Goal: Transaction & Acquisition: Purchase product/service

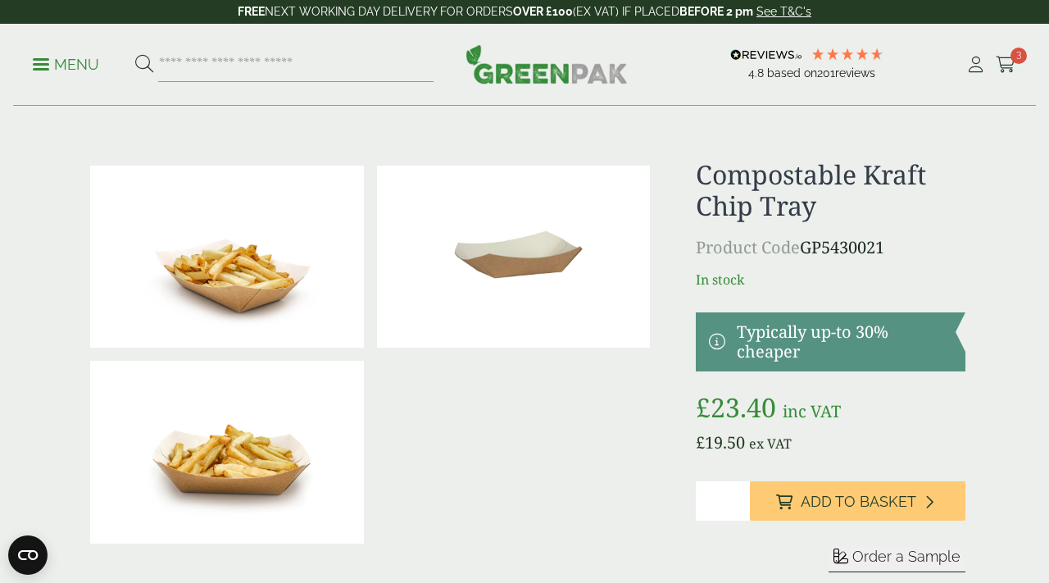
click at [47, 60] on p "Menu" at bounding box center [66, 65] width 66 height 20
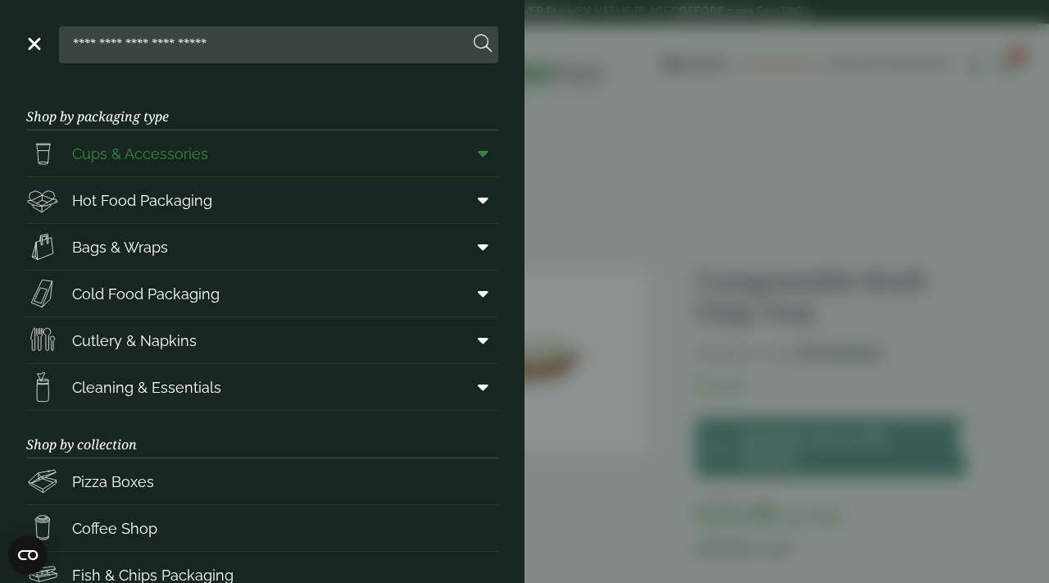
click at [102, 156] on span "Cups & Accessories" at bounding box center [140, 154] width 136 height 22
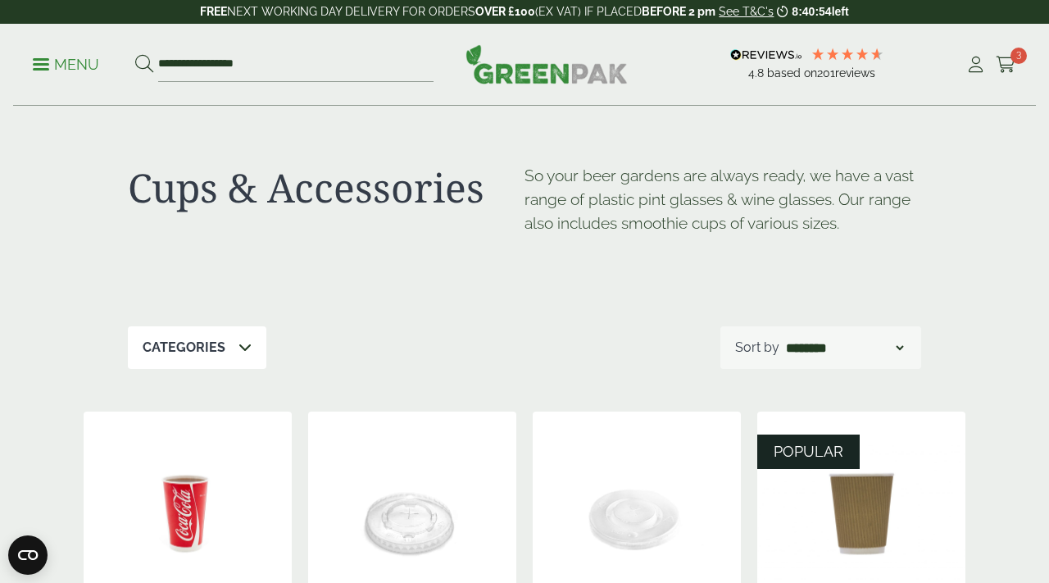
click at [224, 363] on div "Categories" at bounding box center [197, 347] width 139 height 43
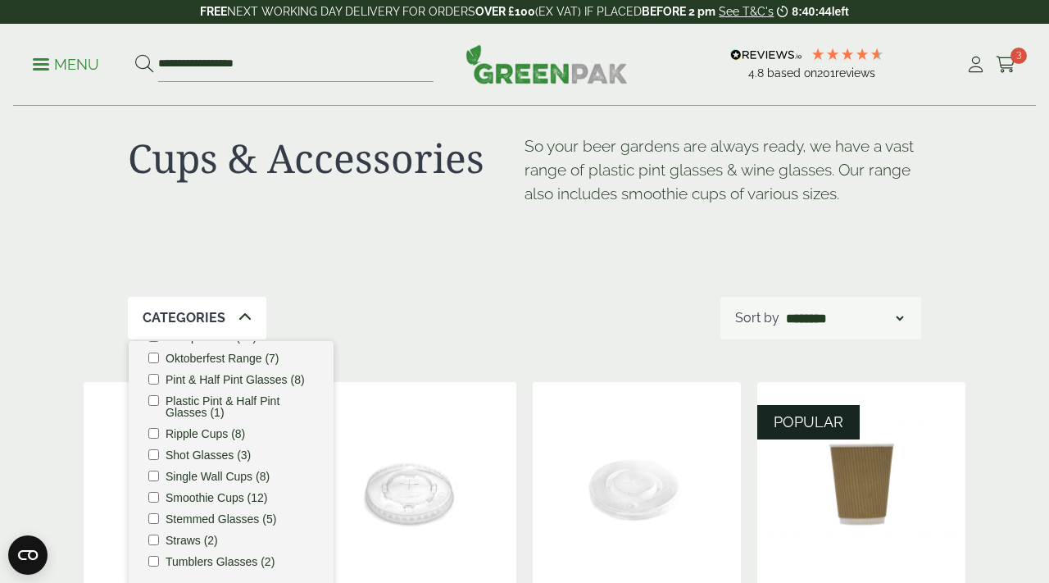
scroll to position [41, 0]
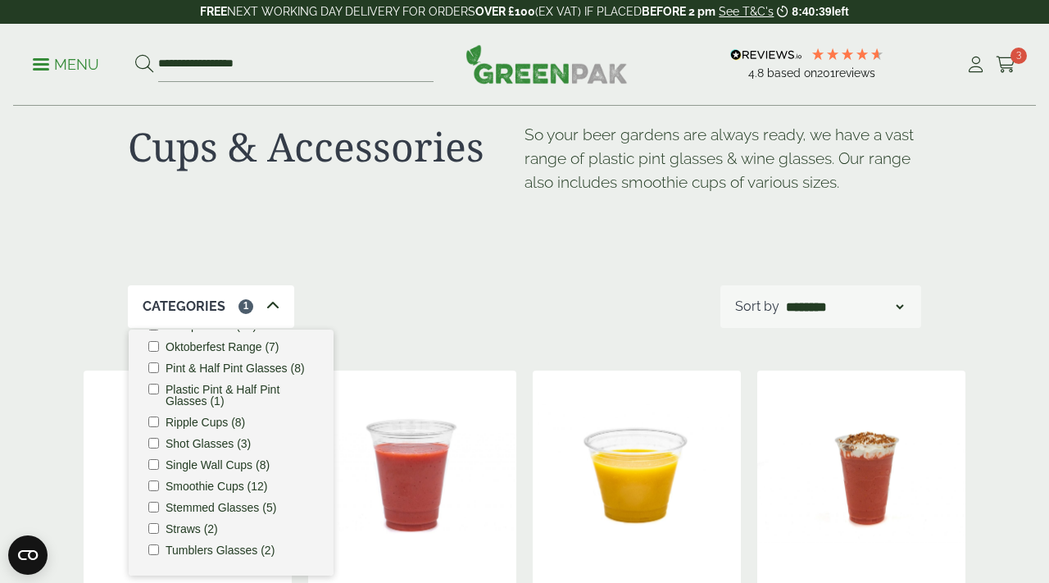
click at [524, 251] on div "Cups & Accessories So your beer gardens are always ready, we have a vast range …" at bounding box center [524, 176] width 793 height 220
click at [371, 308] on div "Categories 1 Carafes & Jugs (3) Carry Packs (4) Coca Cola Cups (5) Cups & Acces…" at bounding box center [524, 306] width 793 height 43
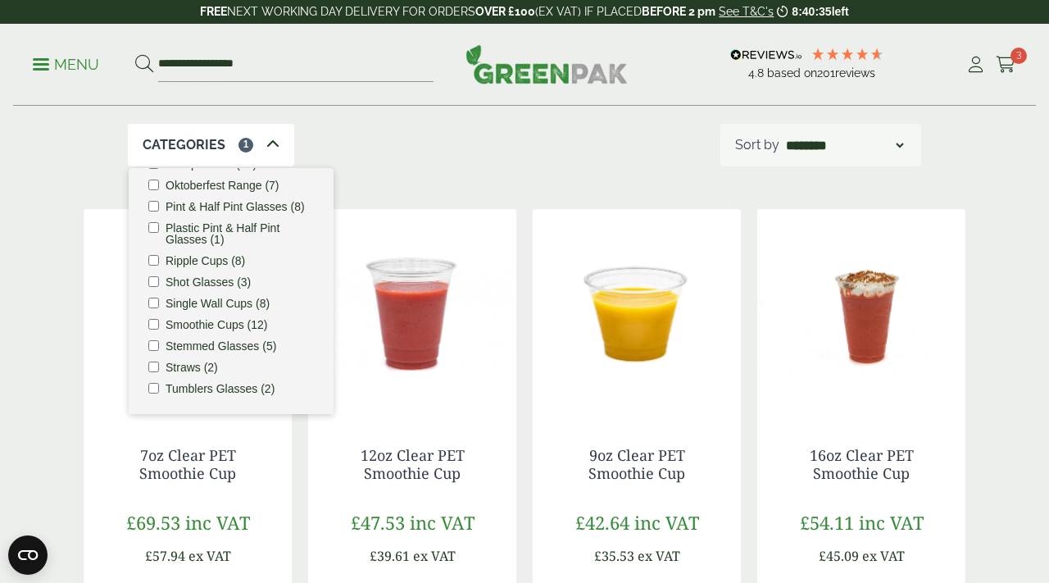
scroll to position [203, 0]
click at [196, 134] on p "Categories" at bounding box center [184, 144] width 83 height 20
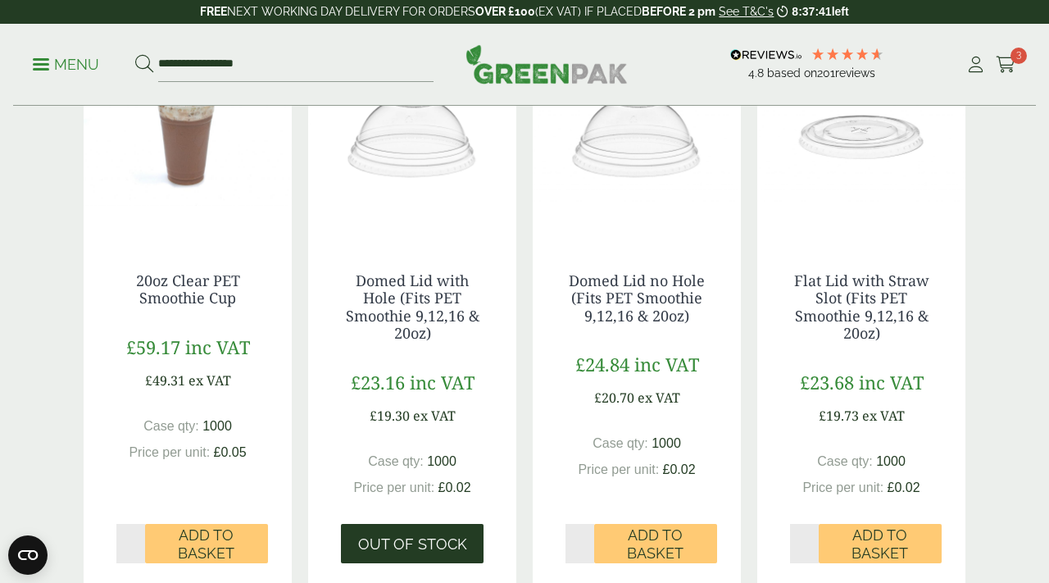
scroll to position [1074, 0]
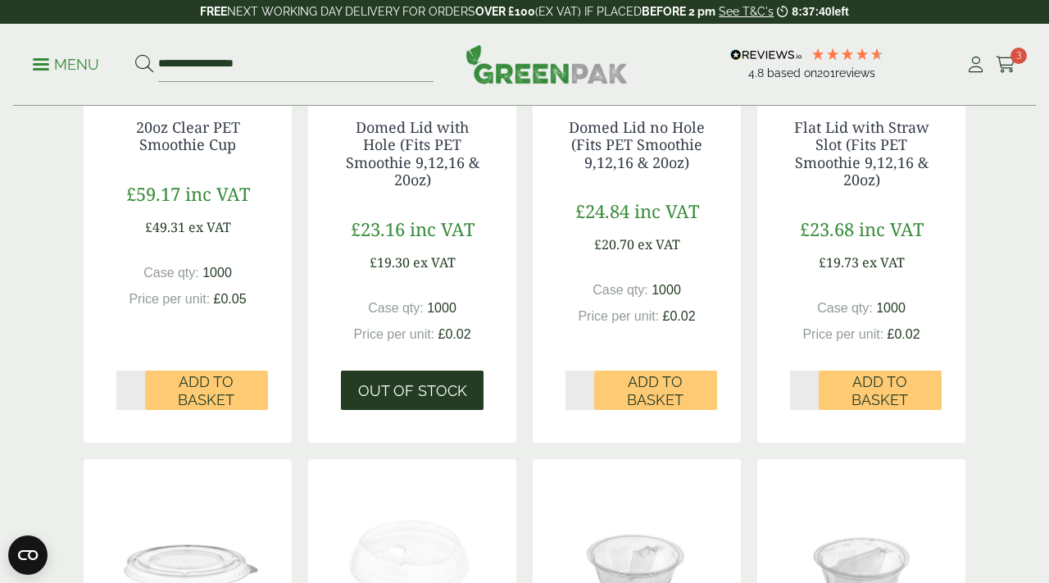
click at [418, 394] on span "Out of stock" at bounding box center [412, 391] width 109 height 18
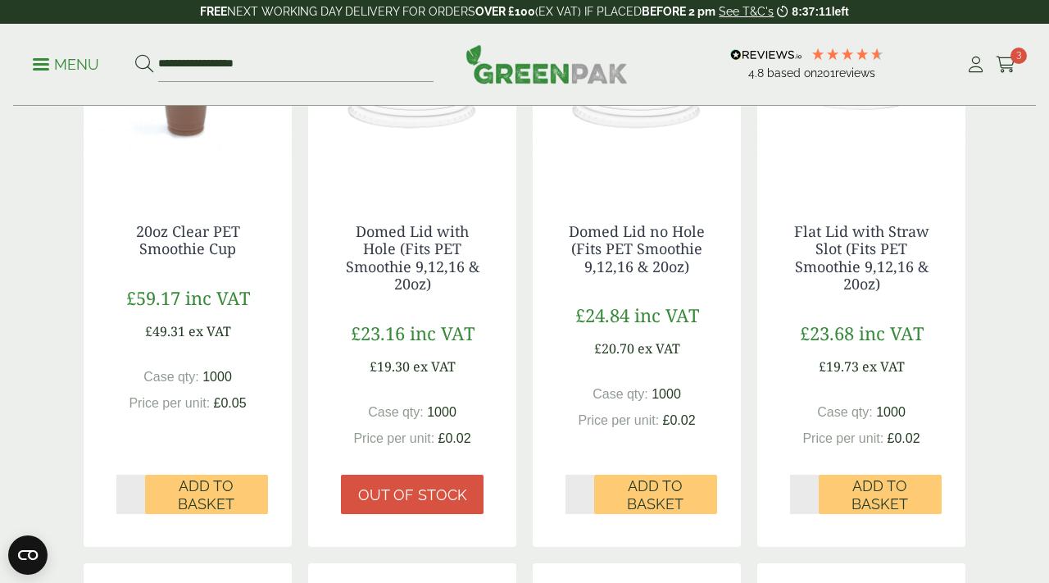
scroll to position [994, 0]
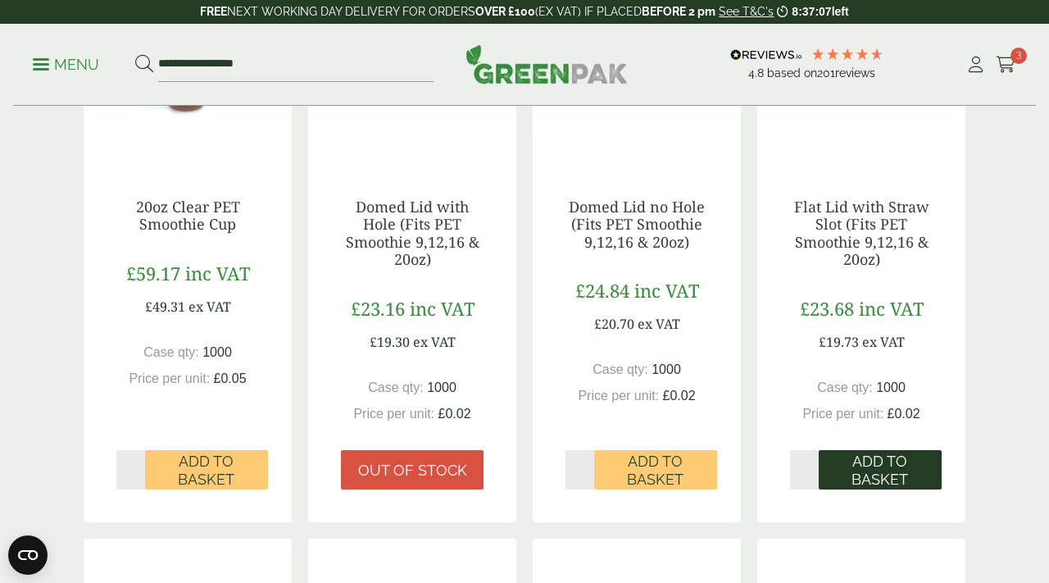
click at [866, 468] on span "Add to Basket" at bounding box center [880, 469] width 100 height 35
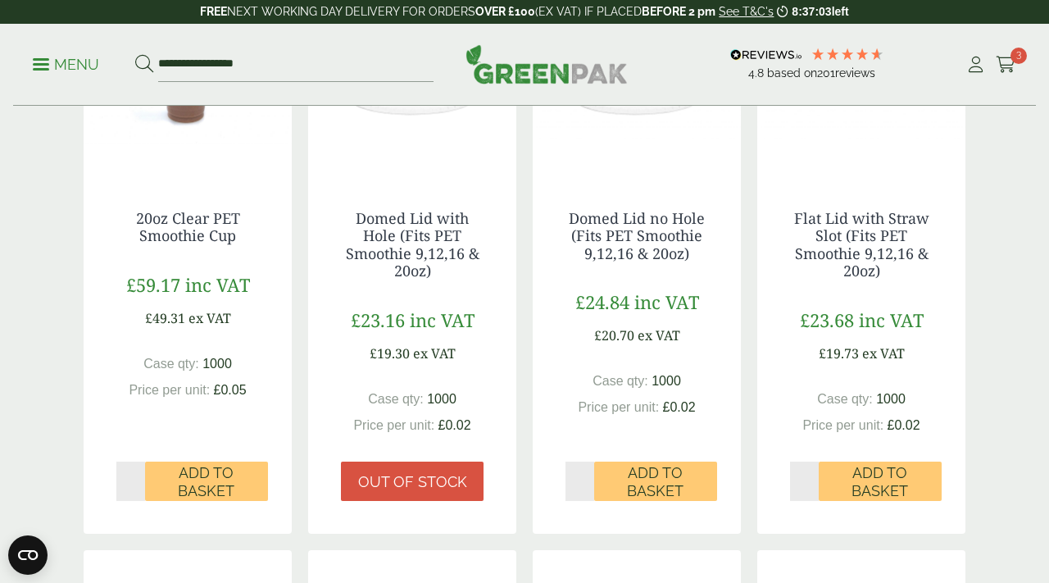
scroll to position [982, 0]
click at [1007, 62] on icon at bounding box center [1006, 65] width 20 height 16
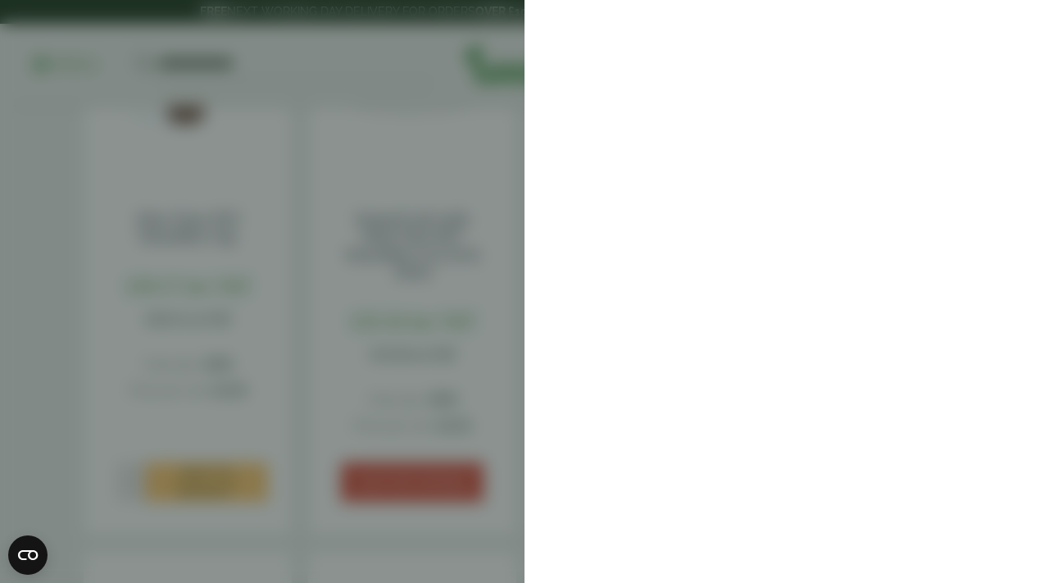
scroll to position [41, 0]
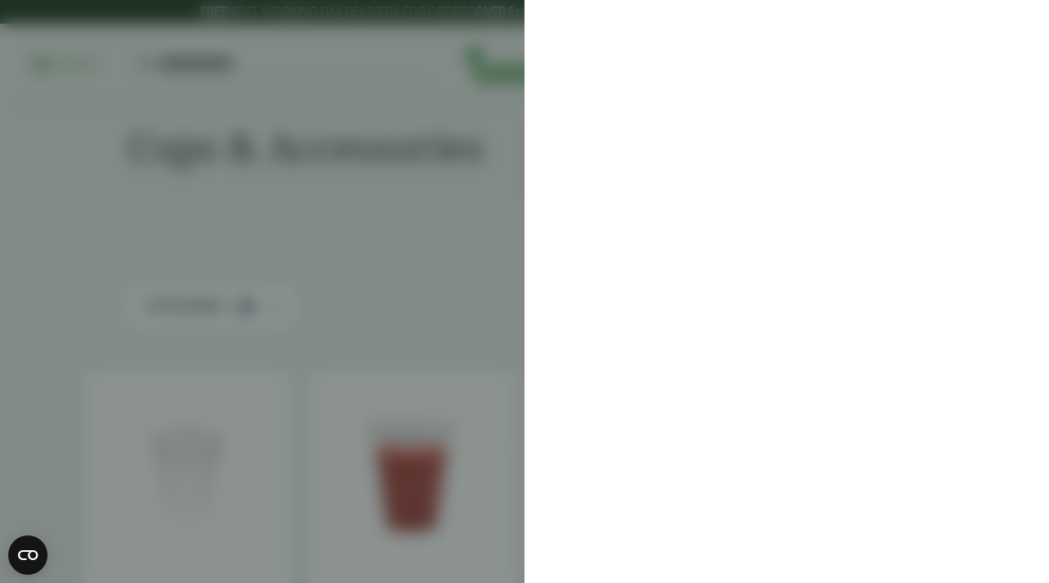
click at [456, 232] on aside at bounding box center [524, 291] width 1049 height 583
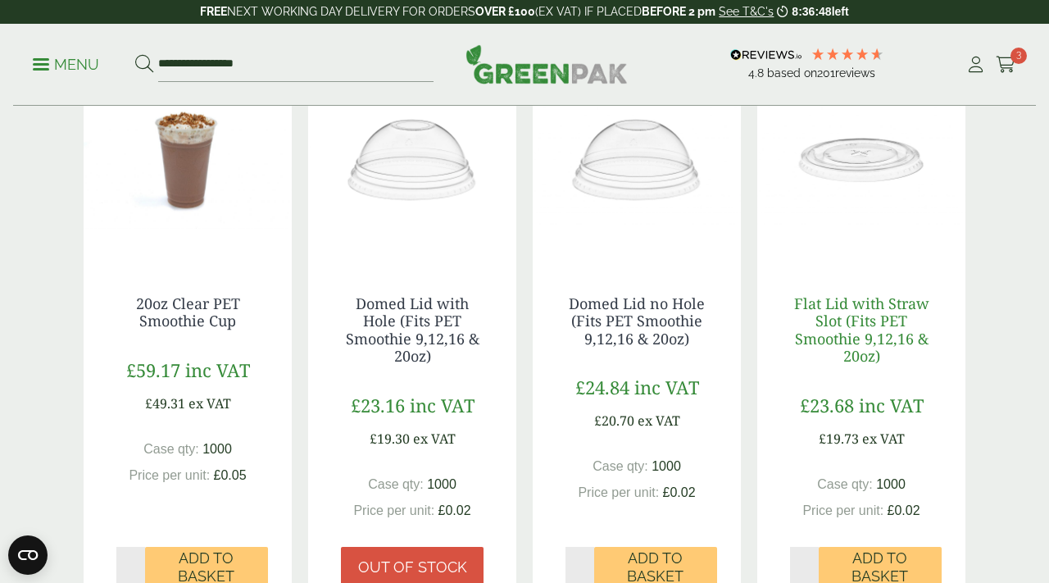
scroll to position [898, 0]
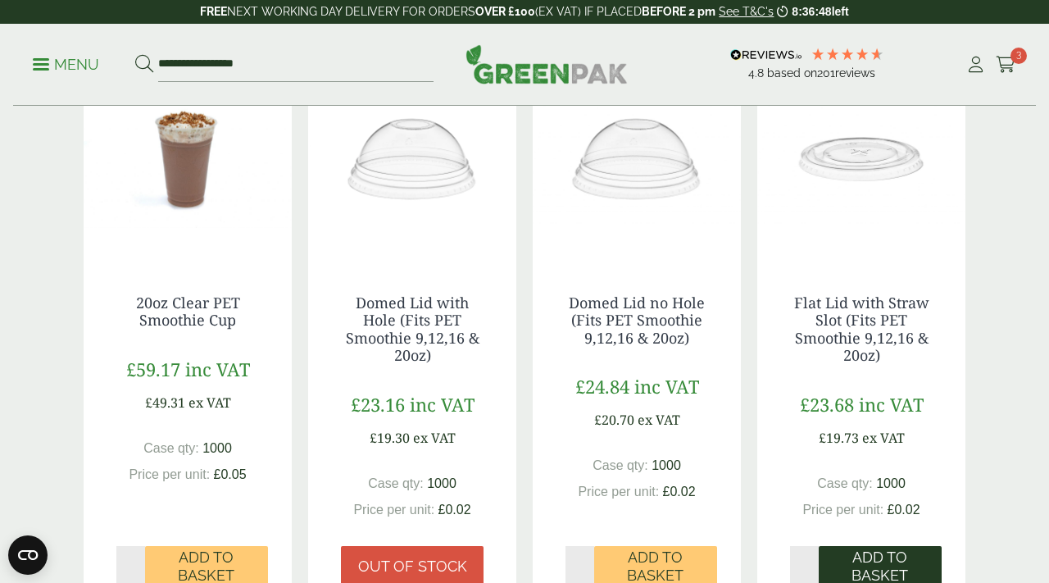
click at [866, 560] on span "Add to Basket" at bounding box center [880, 565] width 100 height 35
click at [859, 172] on img at bounding box center [861, 159] width 208 height 205
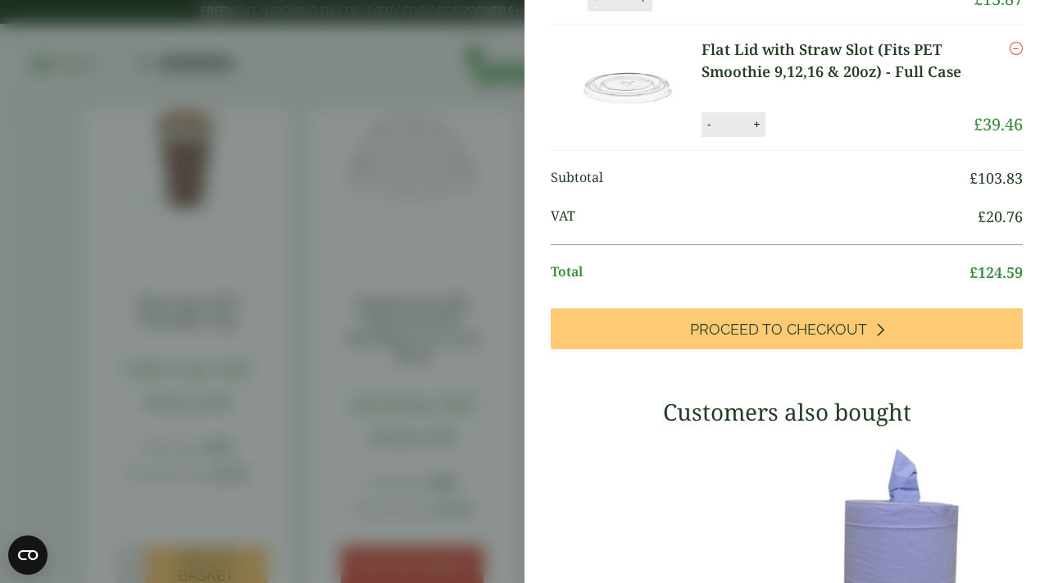
scroll to position [363, 0]
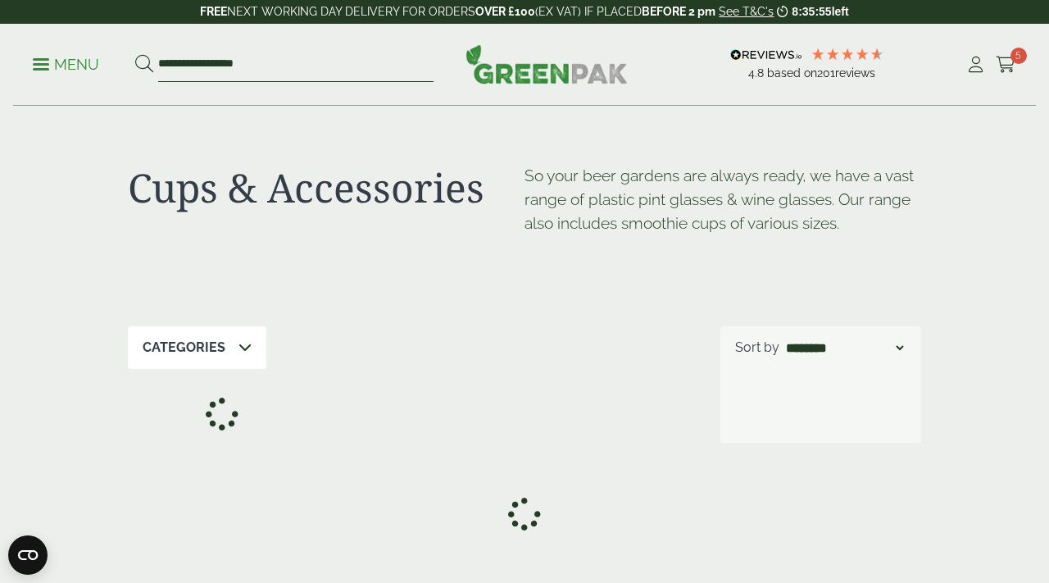
click at [277, 64] on input "**********" at bounding box center [295, 65] width 275 height 34
type input "*****"
click at [135, 54] on button at bounding box center [144, 64] width 18 height 21
